Goal: Check status: Check status

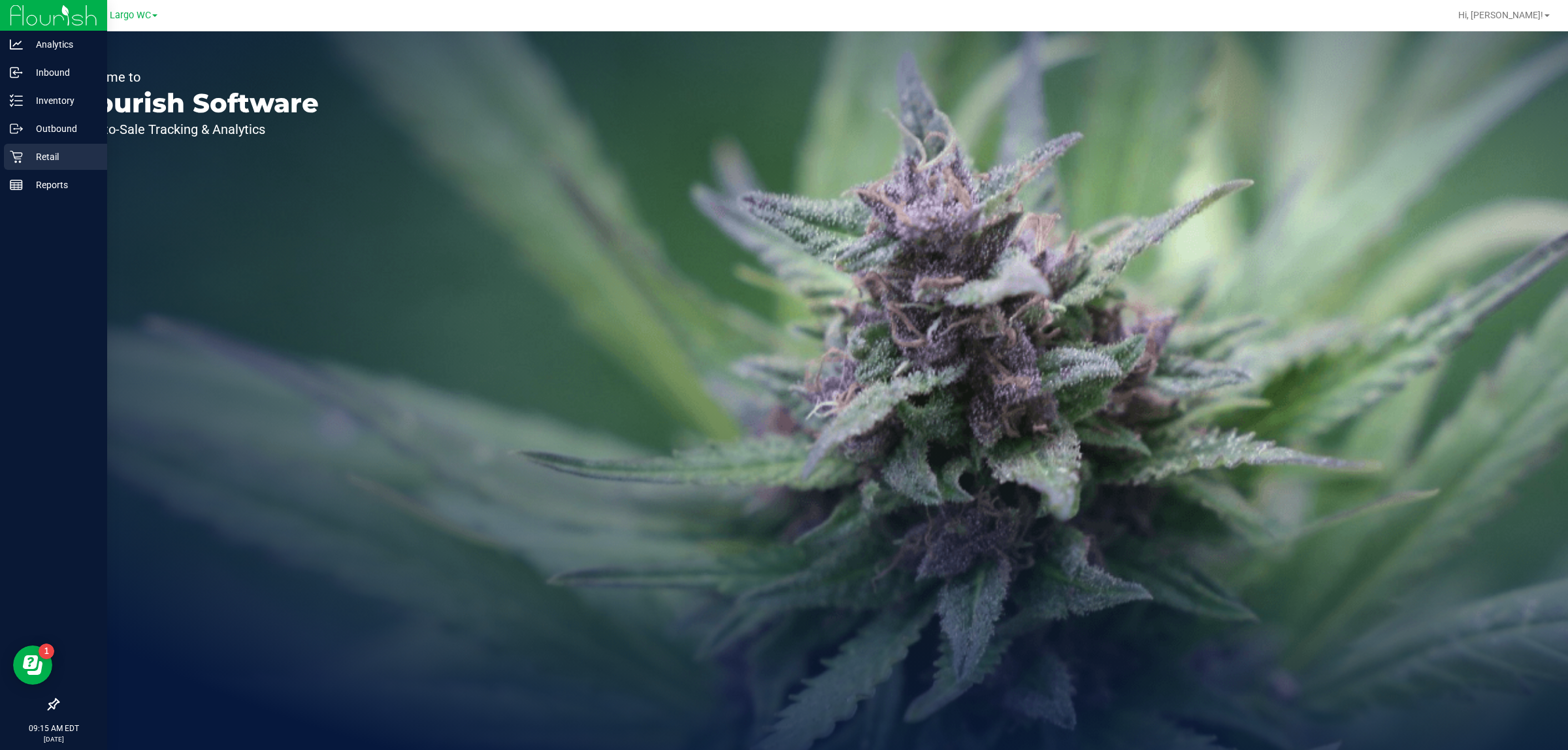
click at [61, 149] on p "Retail" at bounding box center [62, 157] width 78 height 16
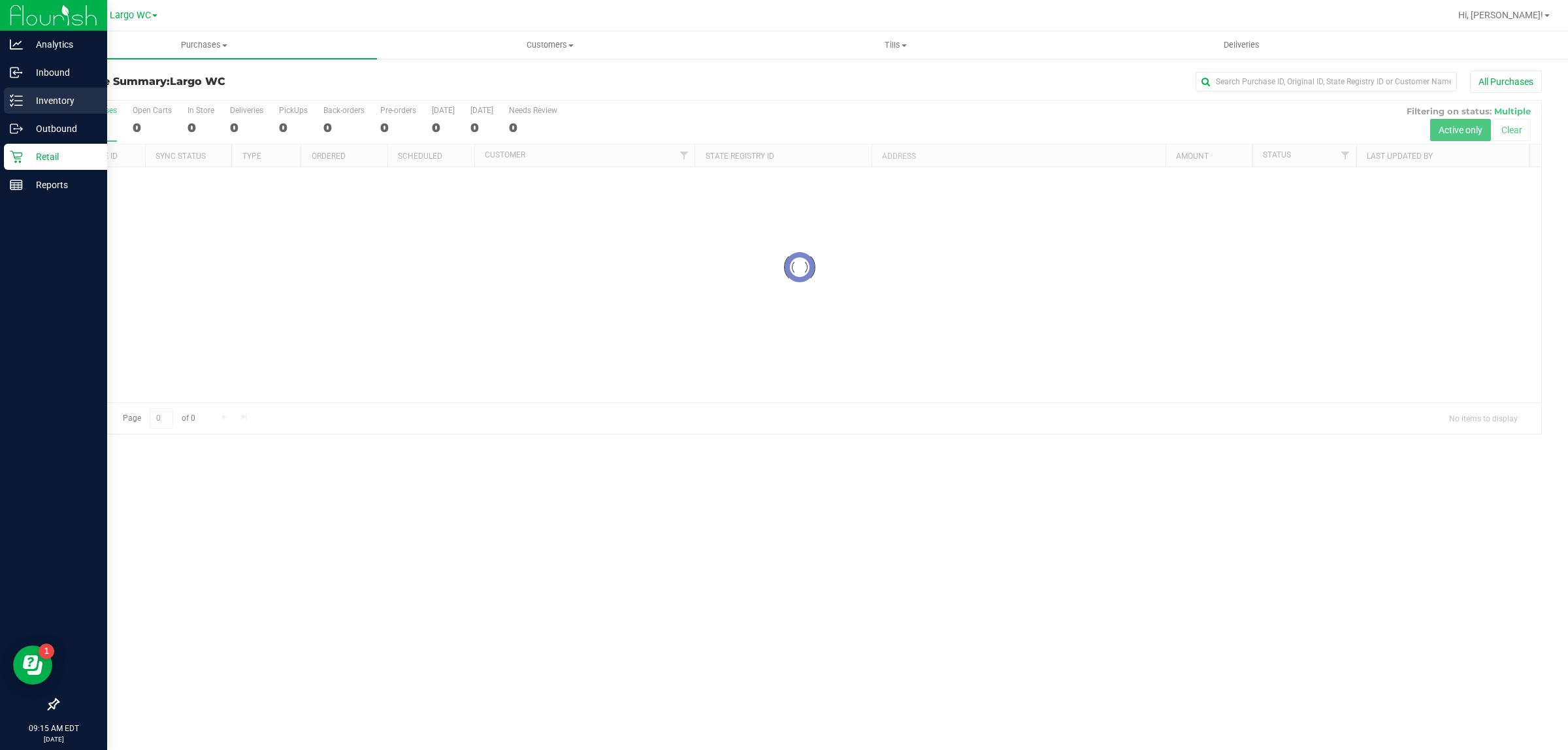
click at [70, 97] on p "Inventory" at bounding box center [62, 100] width 78 height 16
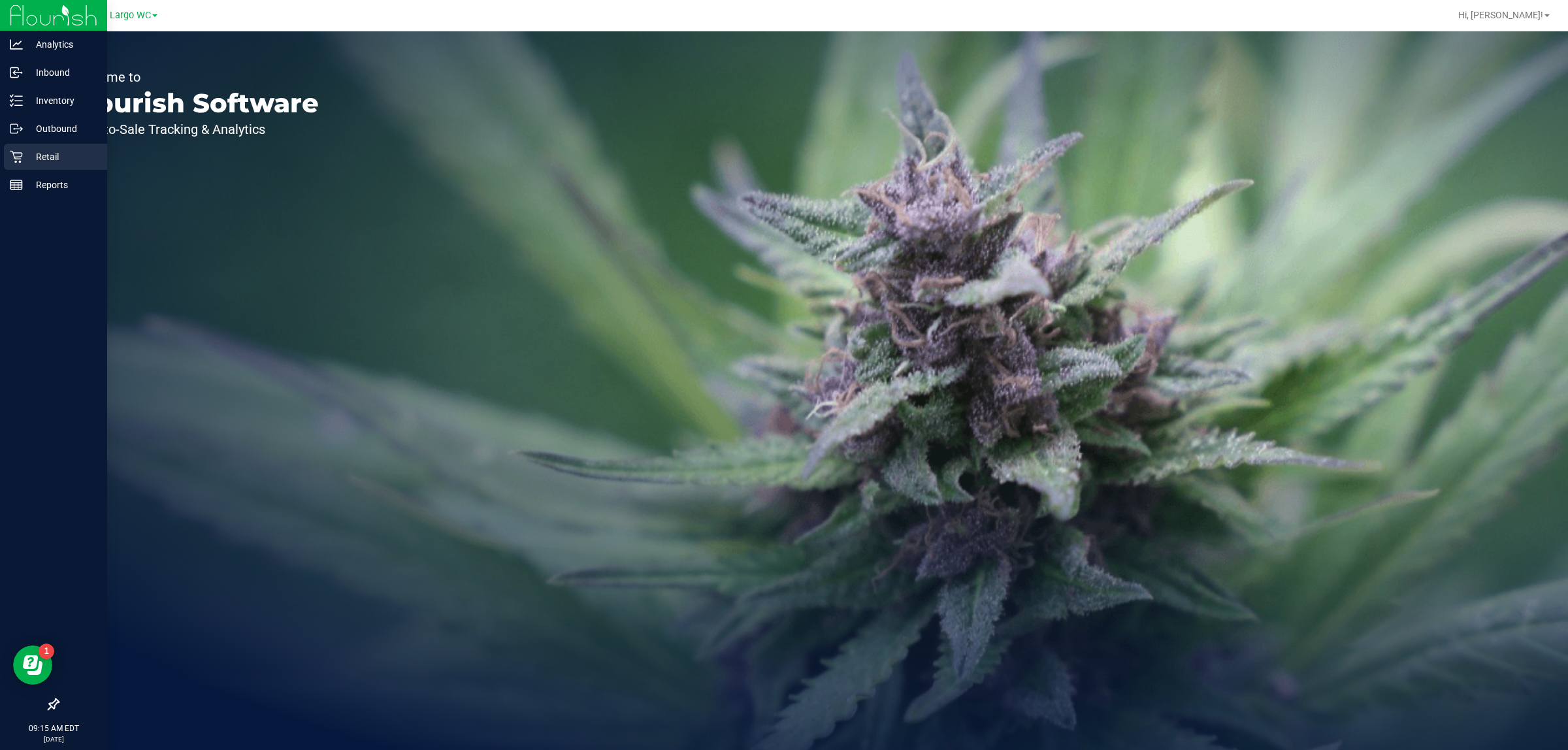
click at [67, 148] on div "Retail" at bounding box center [56, 157] width 103 height 26
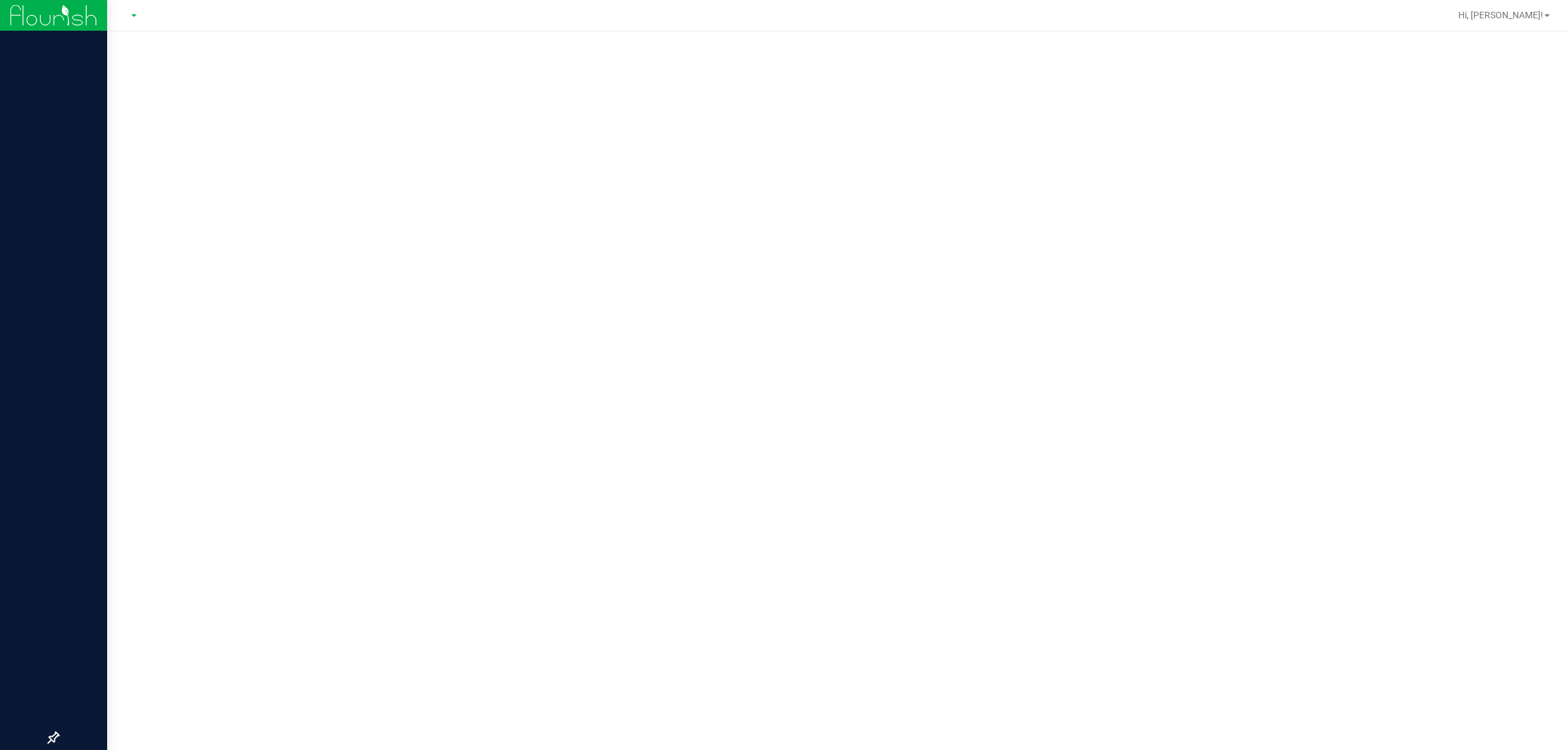
click at [69, 4] on img at bounding box center [53, 15] width 87 height 30
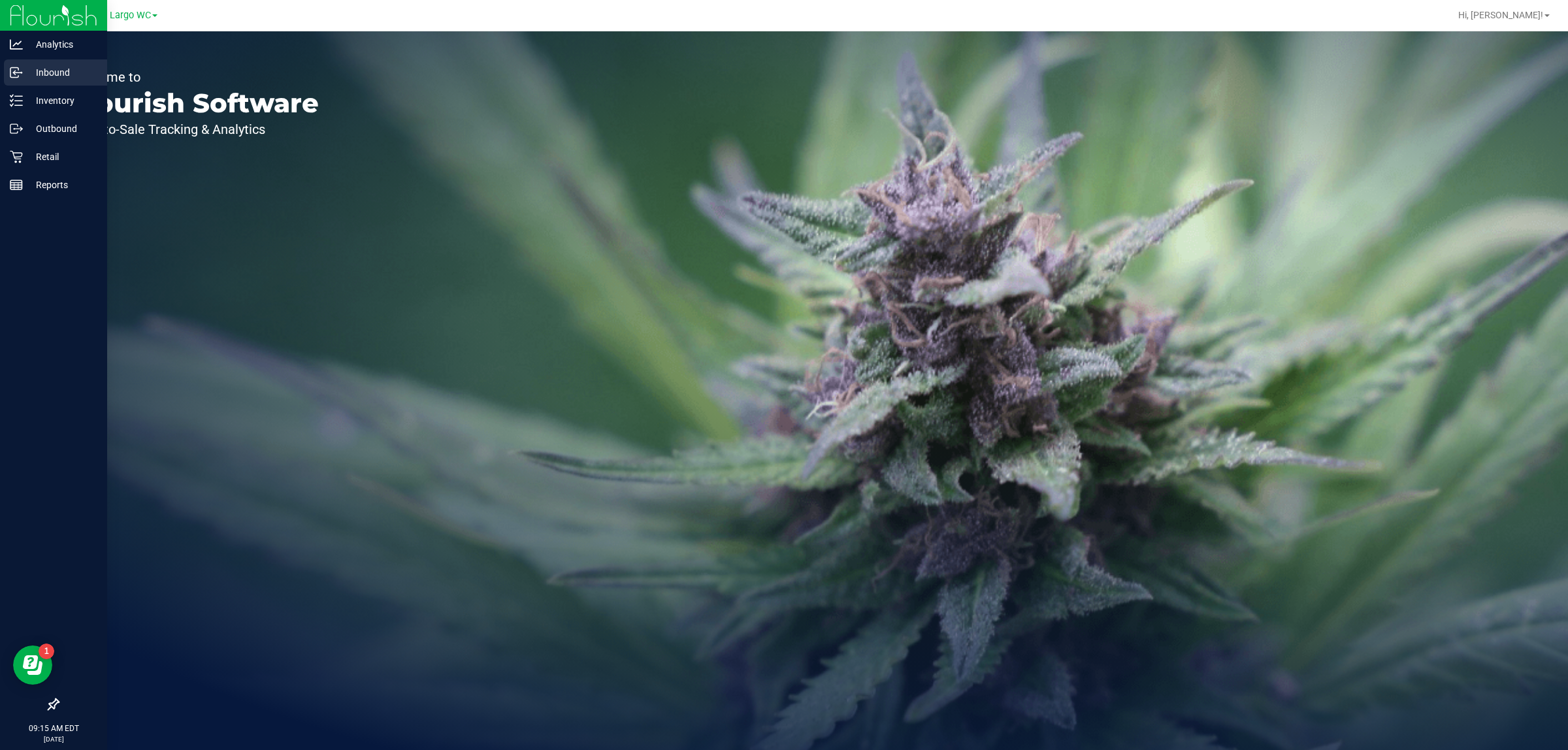
click at [77, 69] on p "Inbound" at bounding box center [62, 72] width 78 height 16
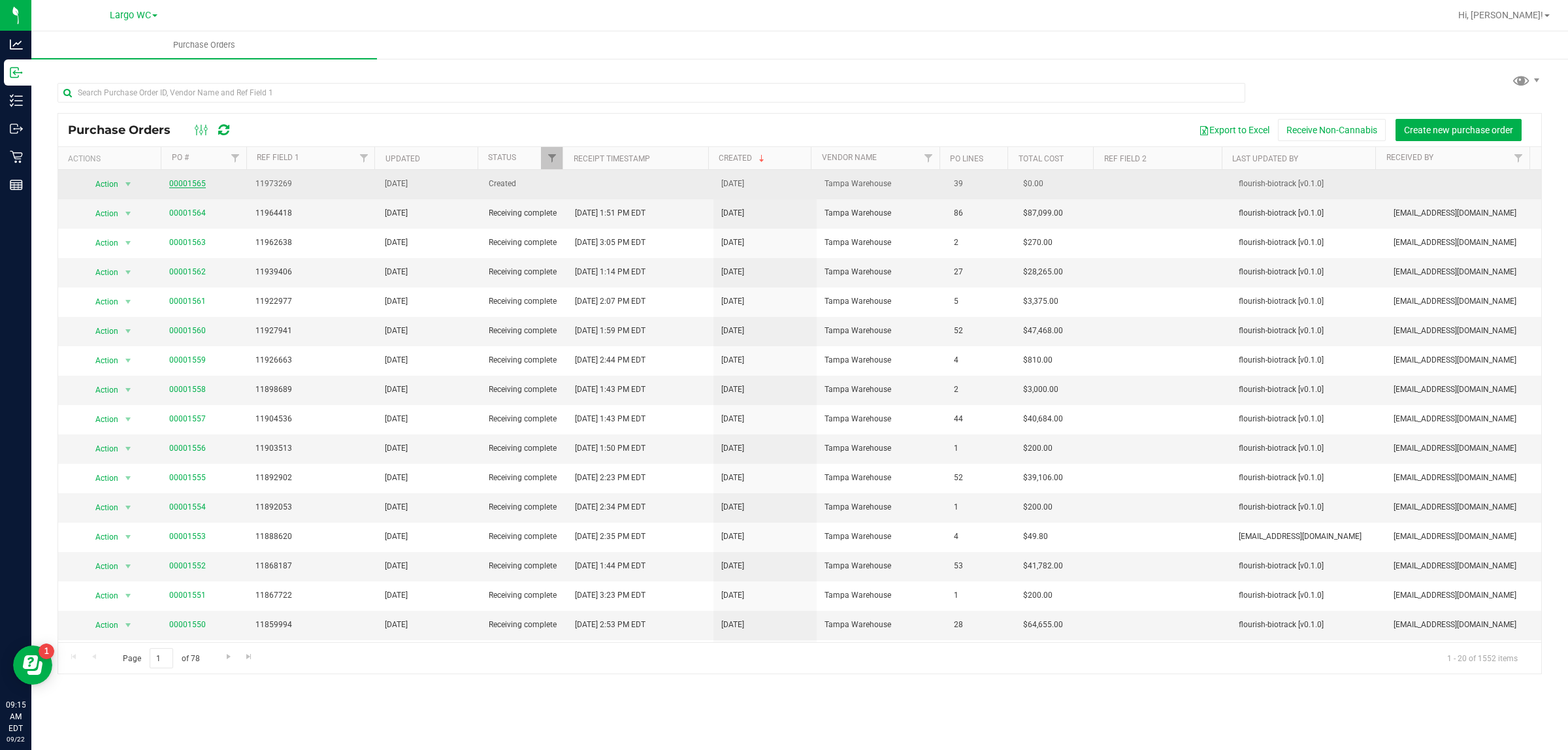
click at [200, 181] on link "00001565" at bounding box center [187, 183] width 37 height 9
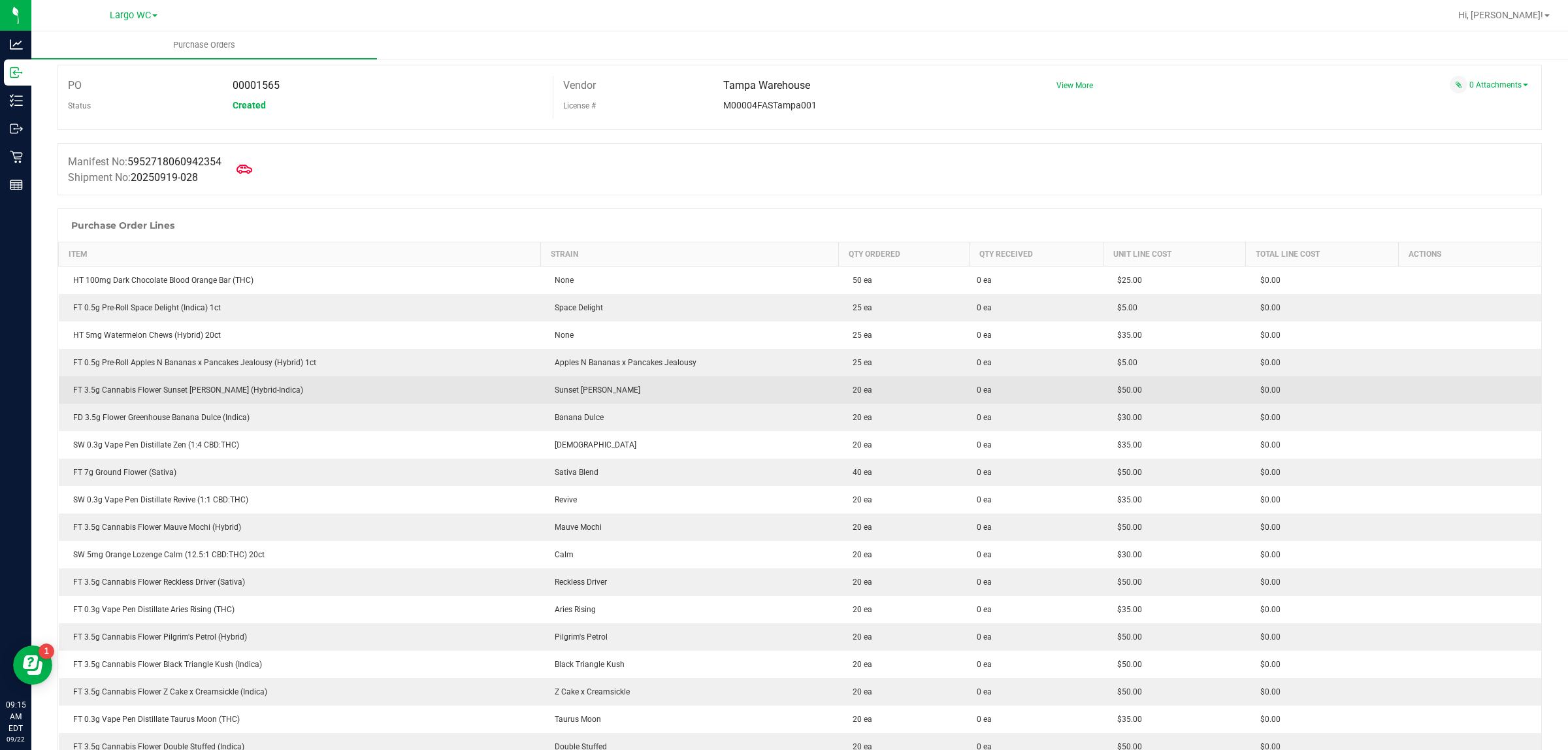
scroll to position [81, 0]
